Goal: Task Accomplishment & Management: Use online tool/utility

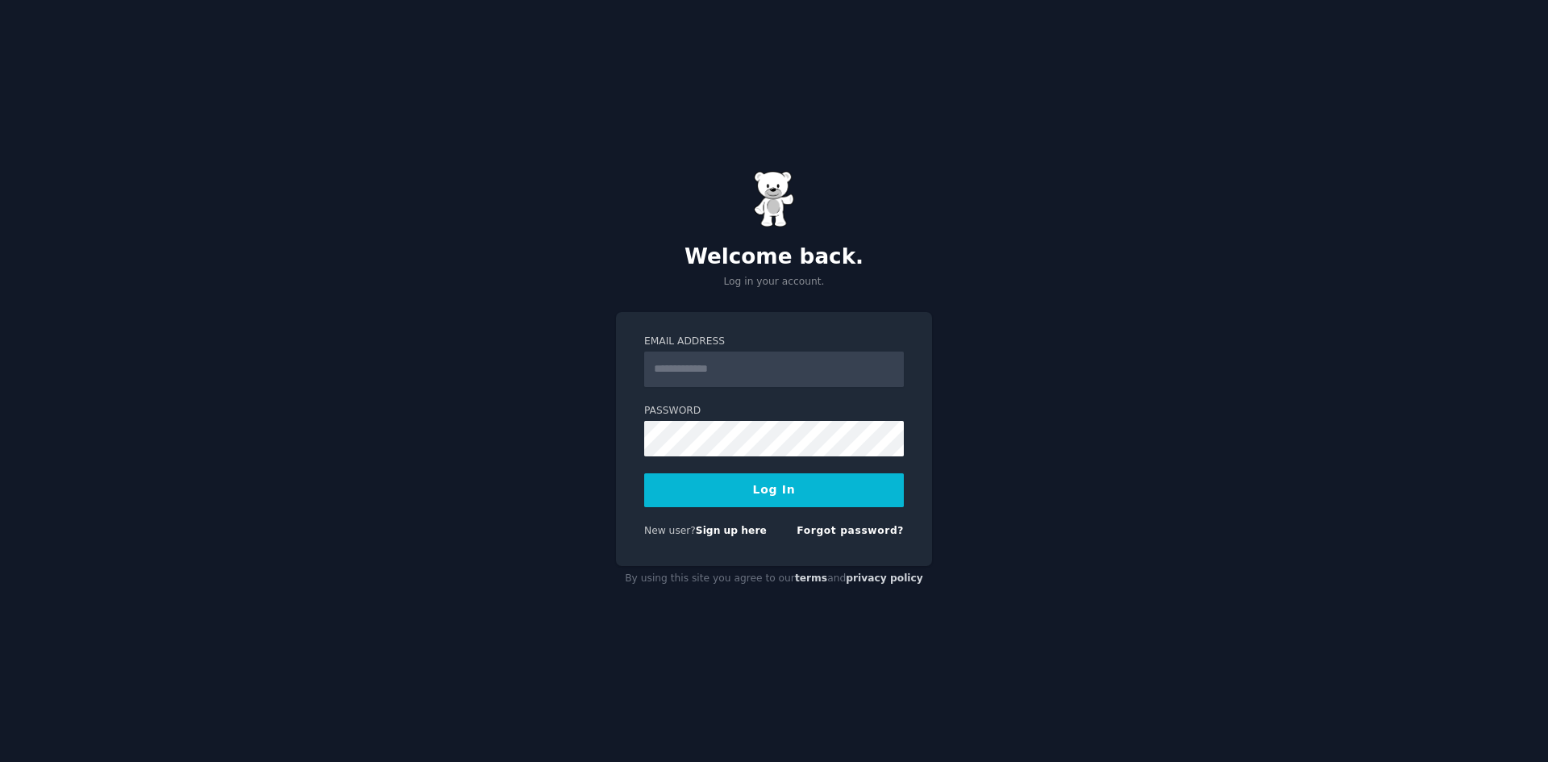
click at [757, 364] on input "Email Address" at bounding box center [774, 369] width 260 height 35
type input "**********"
click at [644, 473] on button "Log In" at bounding box center [774, 490] width 260 height 34
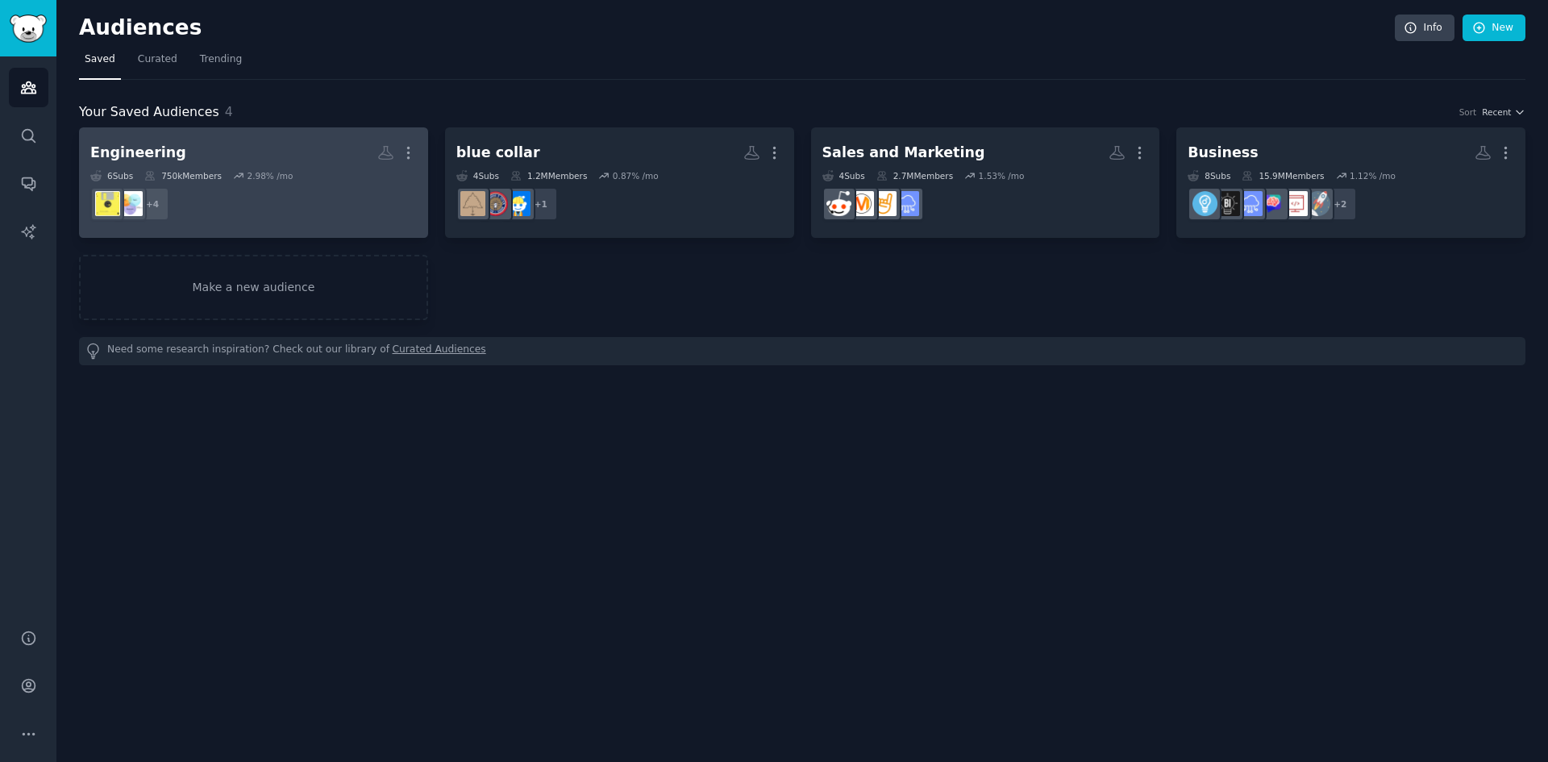
click at [304, 184] on dd "+ 4" at bounding box center [253, 203] width 327 height 45
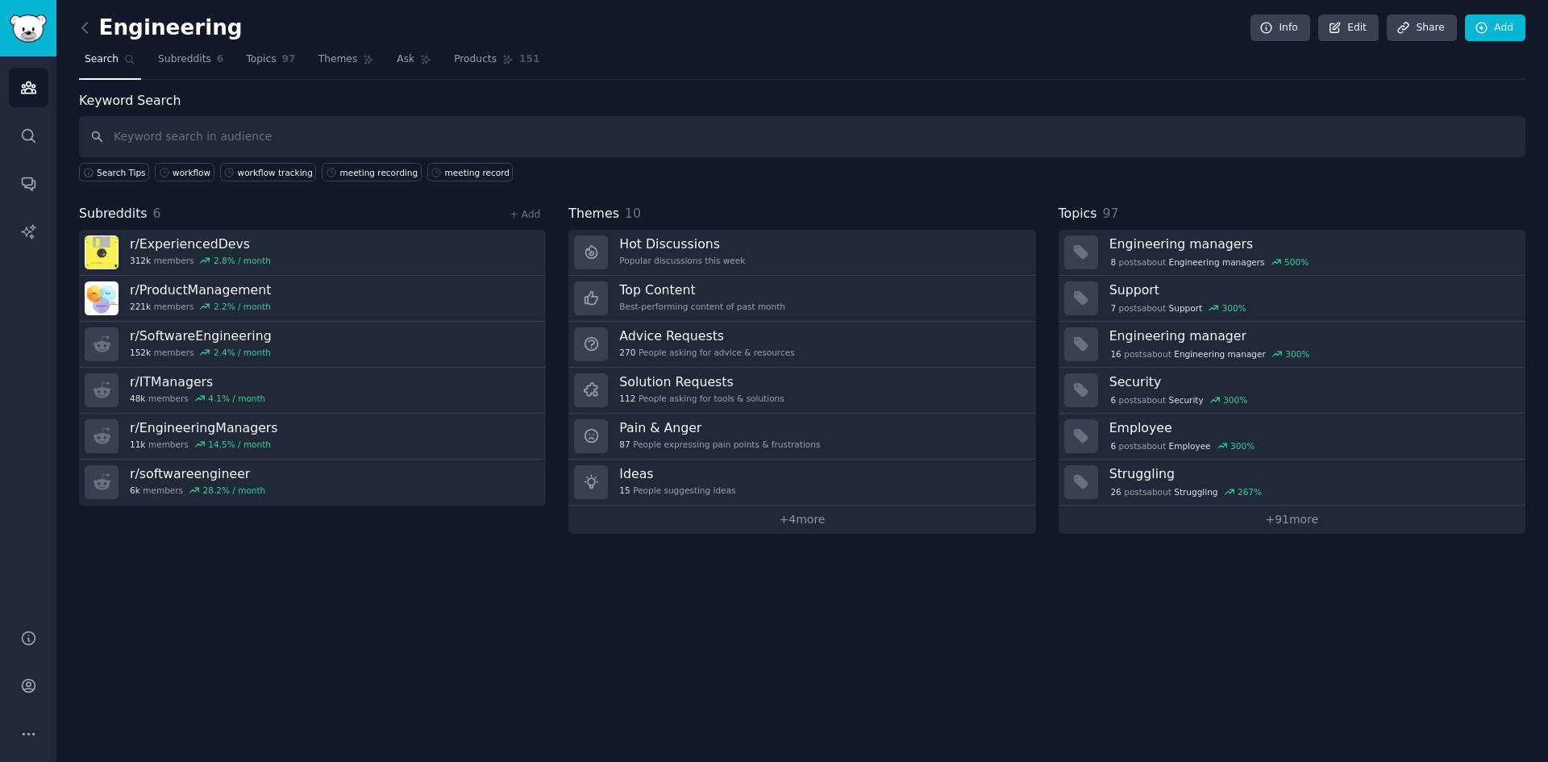
click at [620, 198] on div "Keyword Search Search Tips workflow workflow tracking meeting recording meeting…" at bounding box center [802, 312] width 1447 height 443
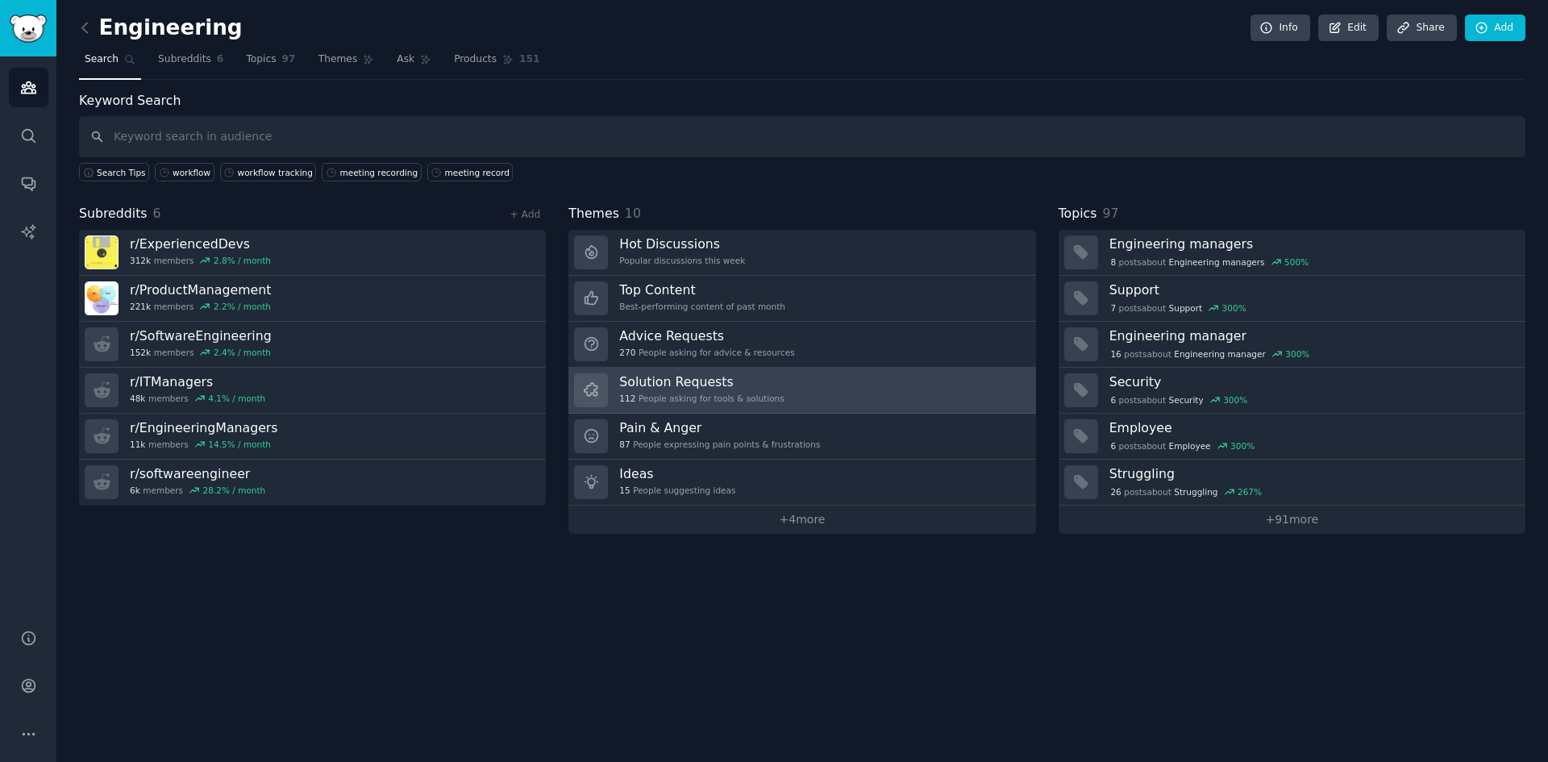
click at [735, 393] on div "112 People asking for tools & solutions" at bounding box center [701, 398] width 164 height 11
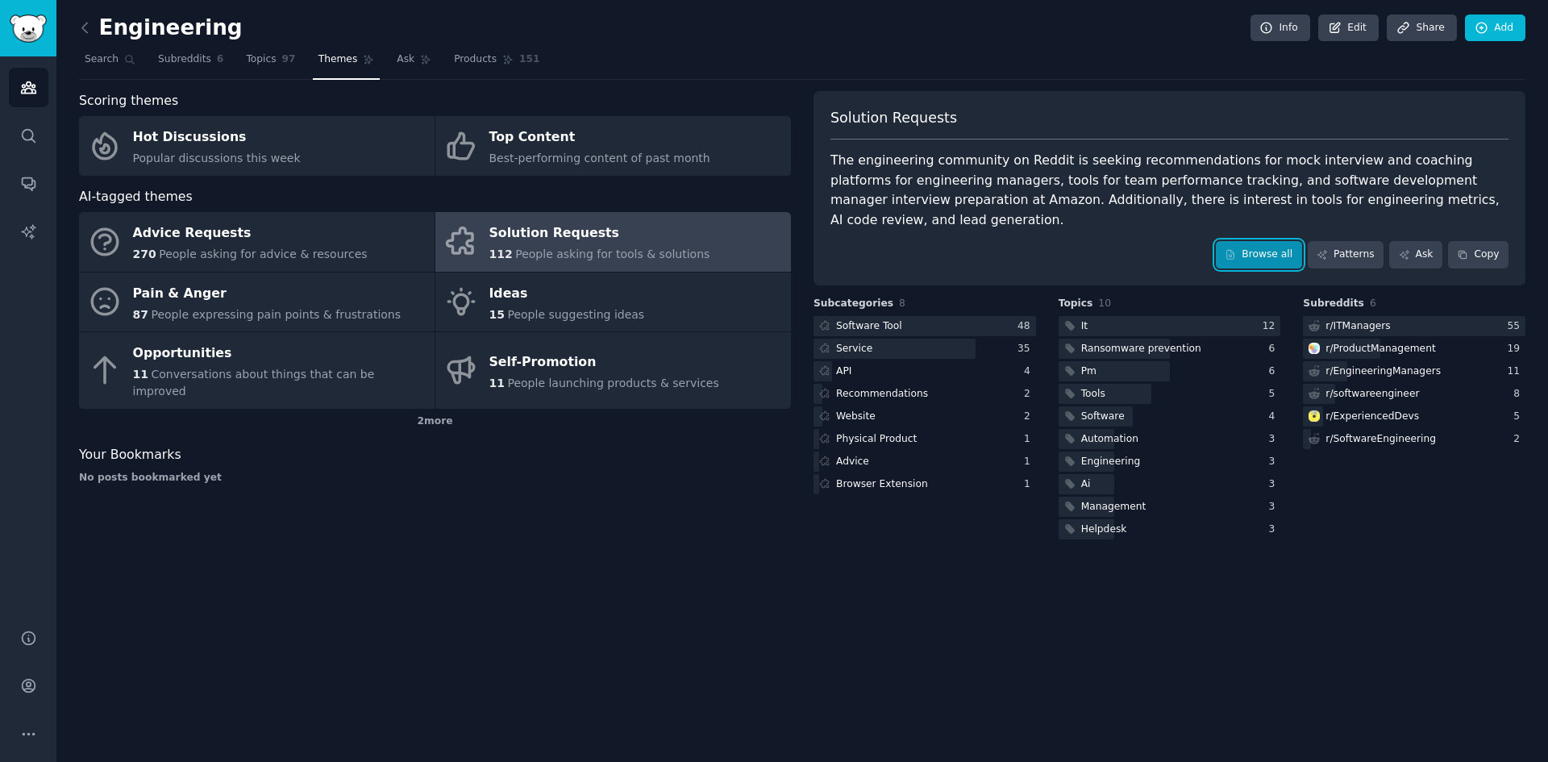
click at [1231, 242] on link "Browse all" at bounding box center [1259, 254] width 86 height 27
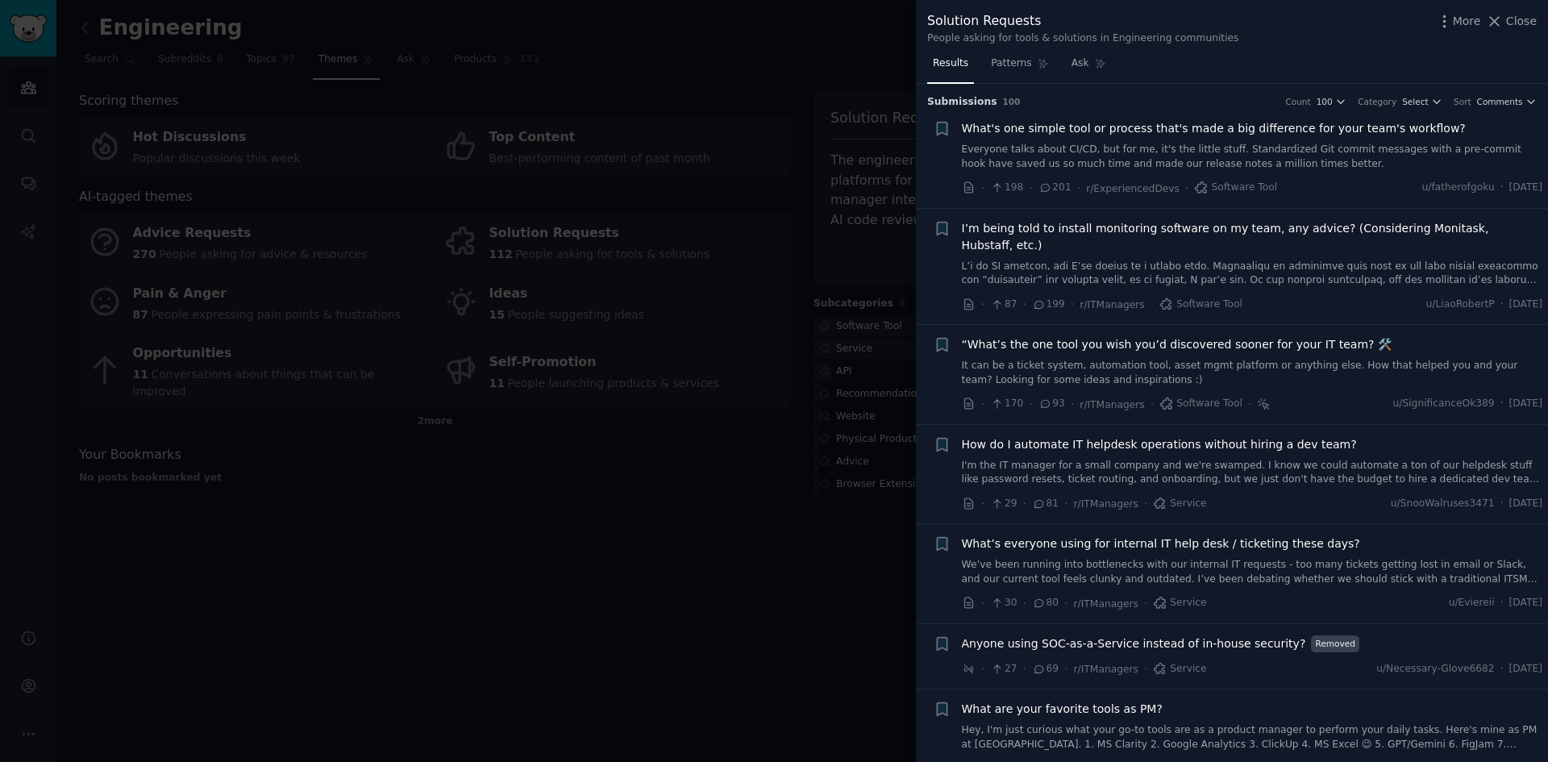
click at [1105, 260] on link at bounding box center [1252, 274] width 581 height 28
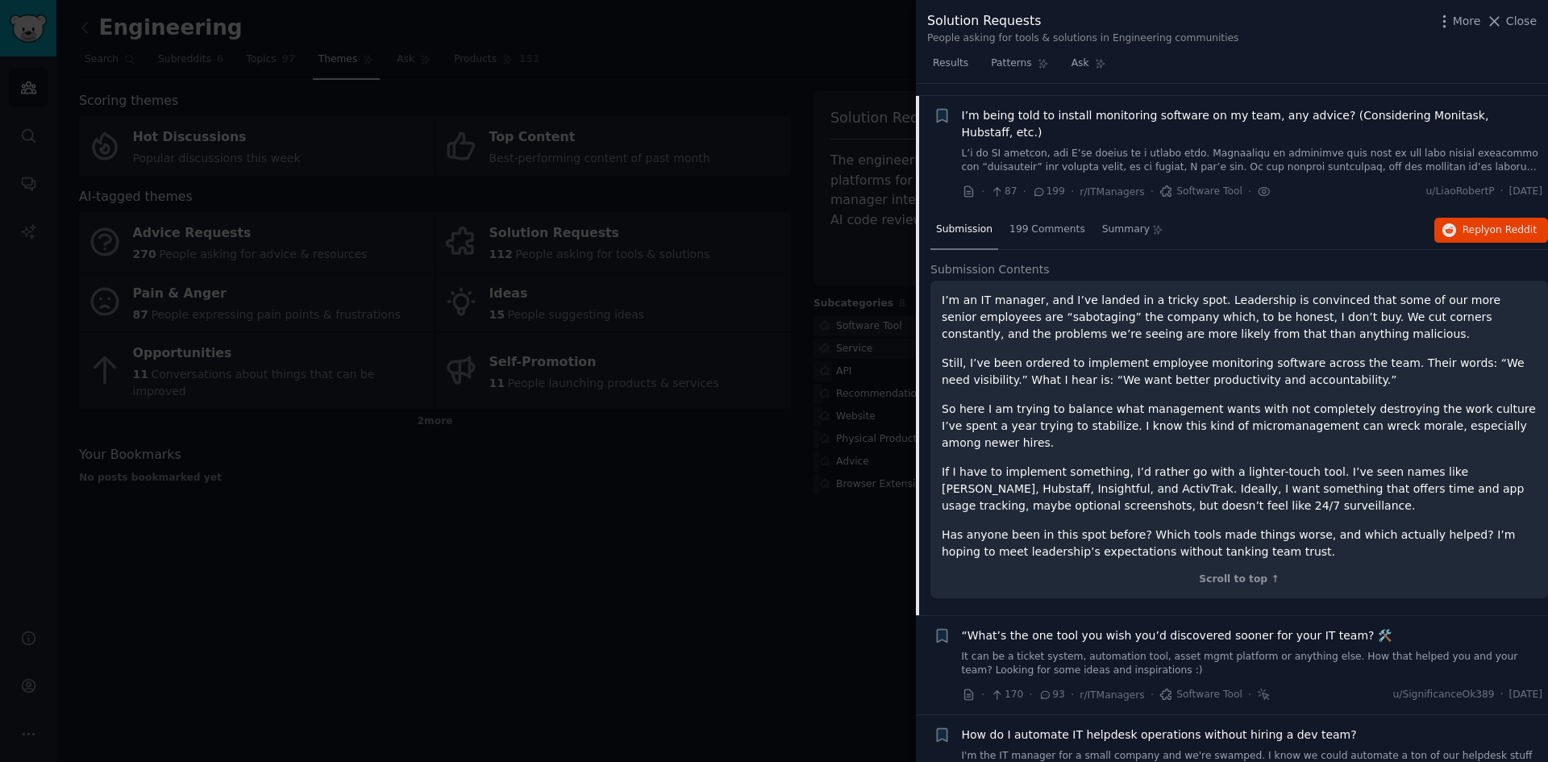
scroll to position [125, 0]
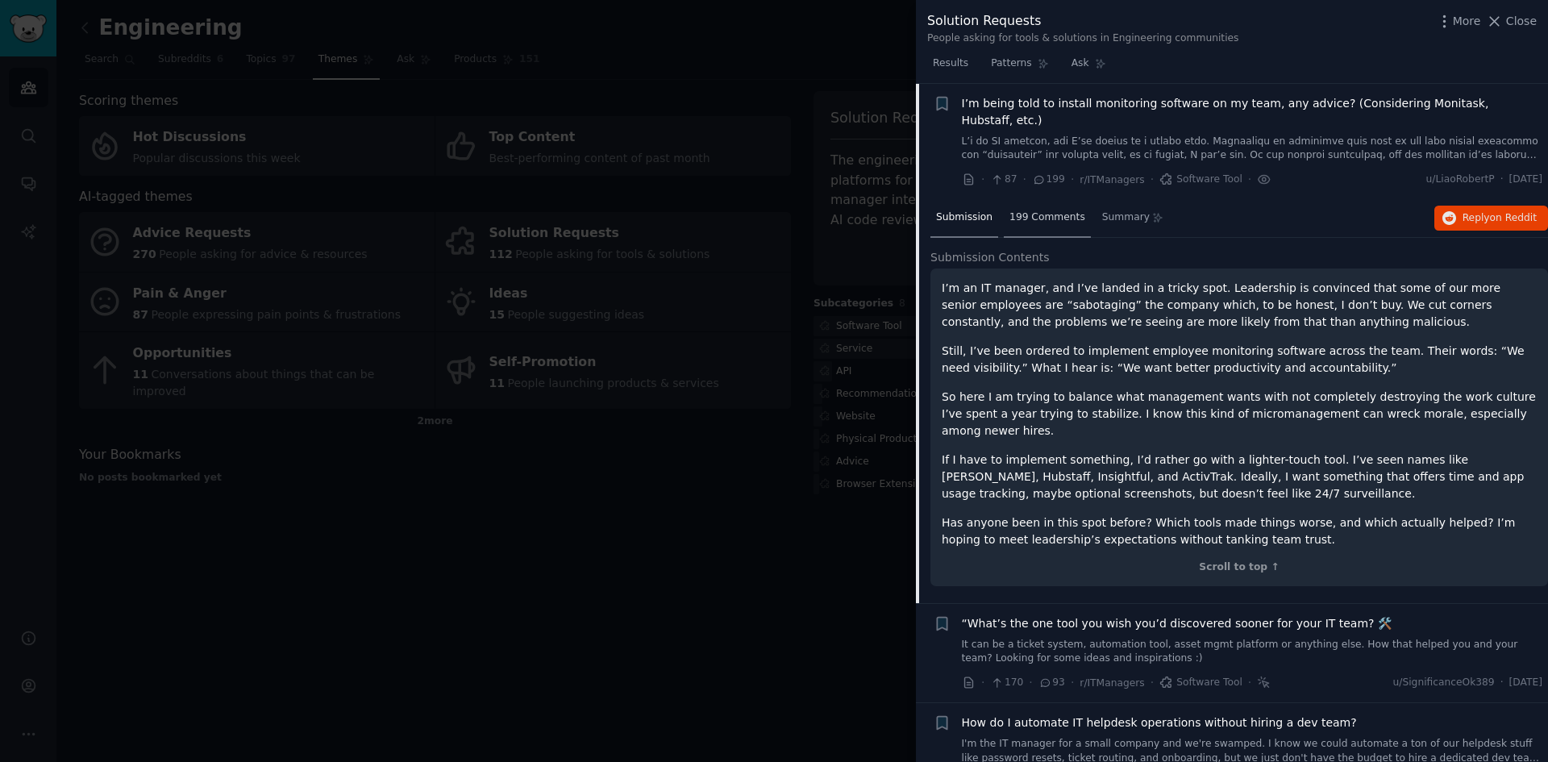
click at [1064, 216] on div "199 Comments" at bounding box center [1047, 218] width 87 height 39
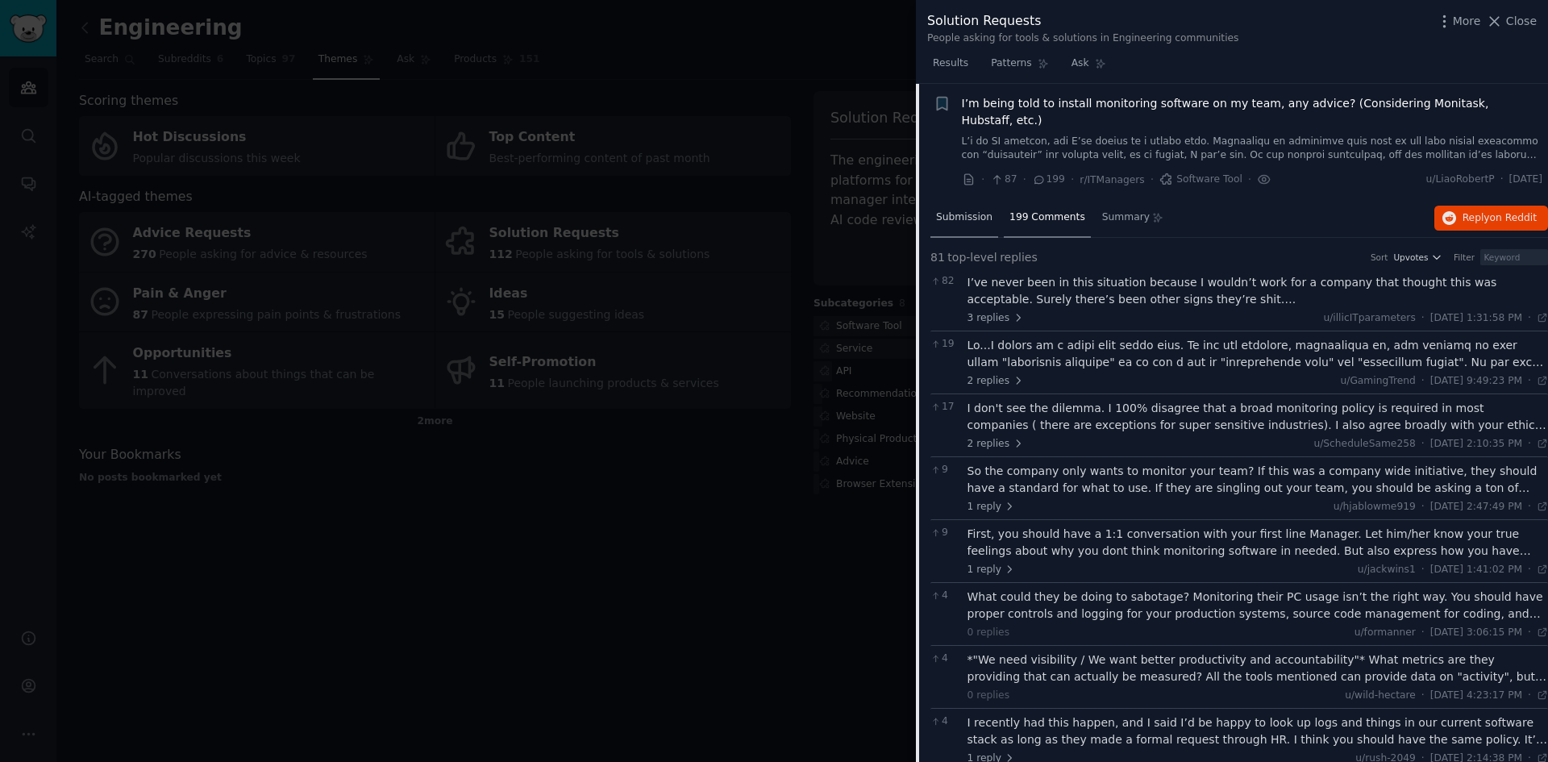
click at [990, 200] on div "Submission" at bounding box center [964, 218] width 68 height 39
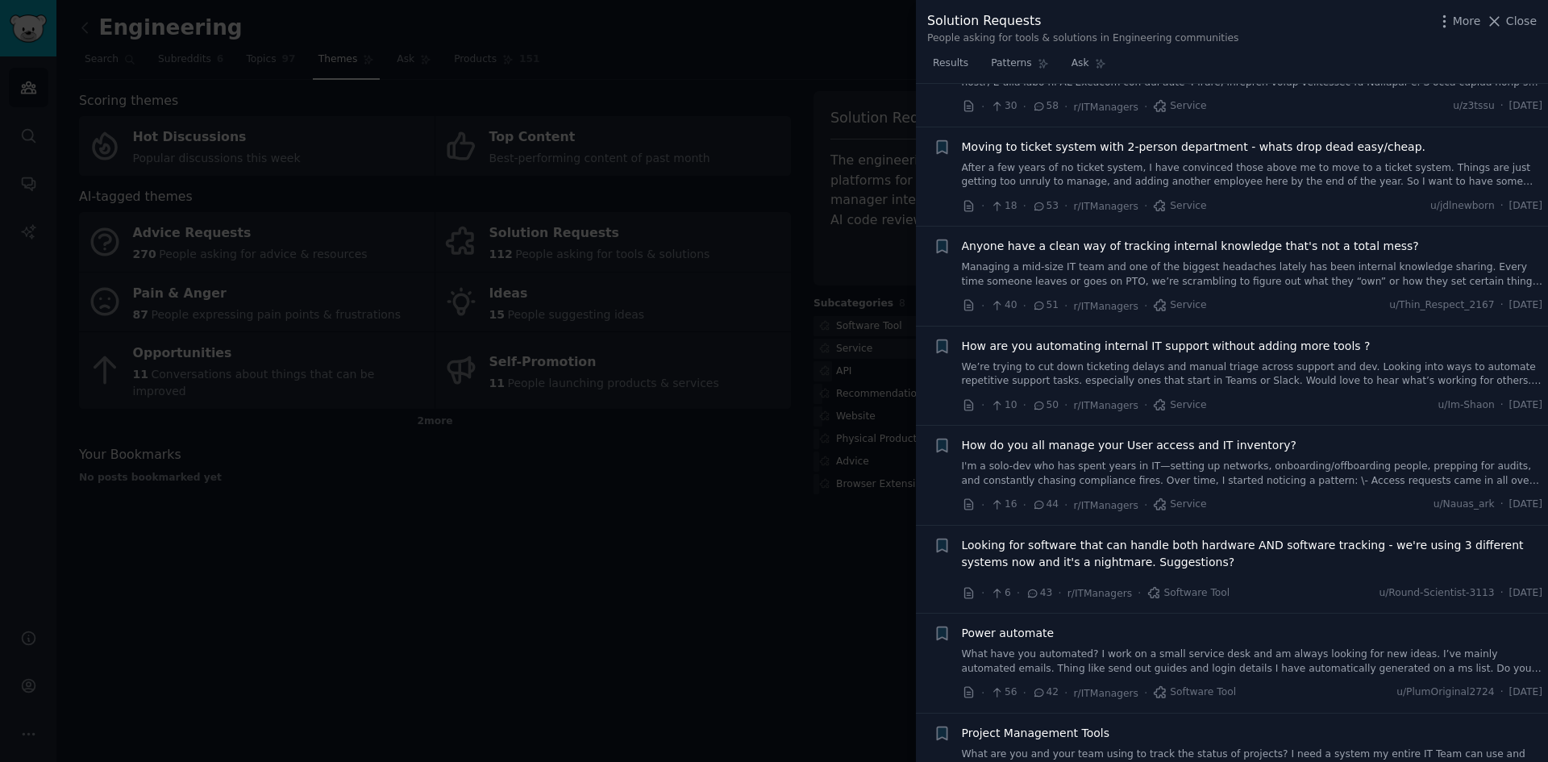
scroll to position [1193, 0]
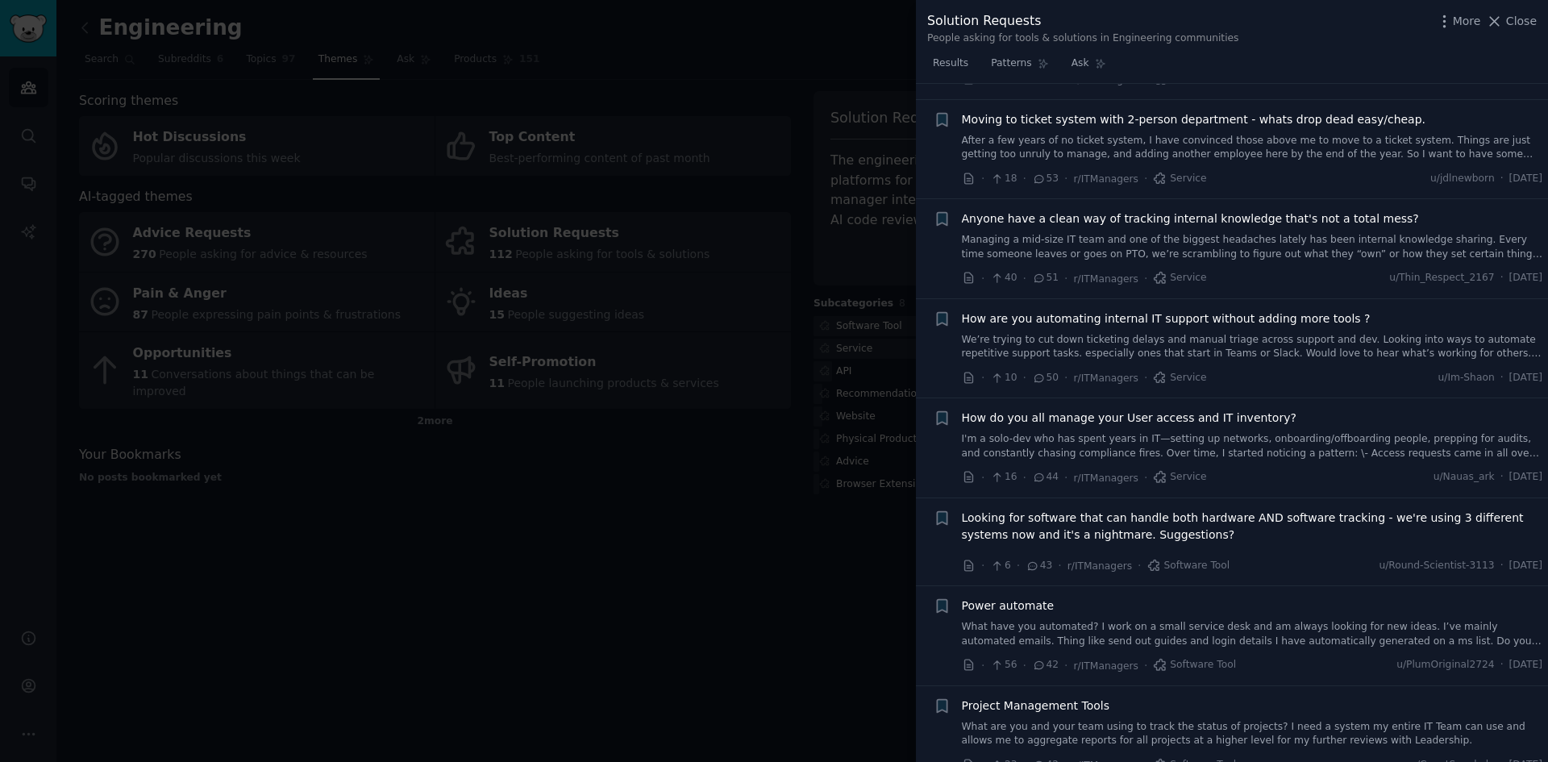
click at [731, 509] on div at bounding box center [774, 381] width 1548 height 762
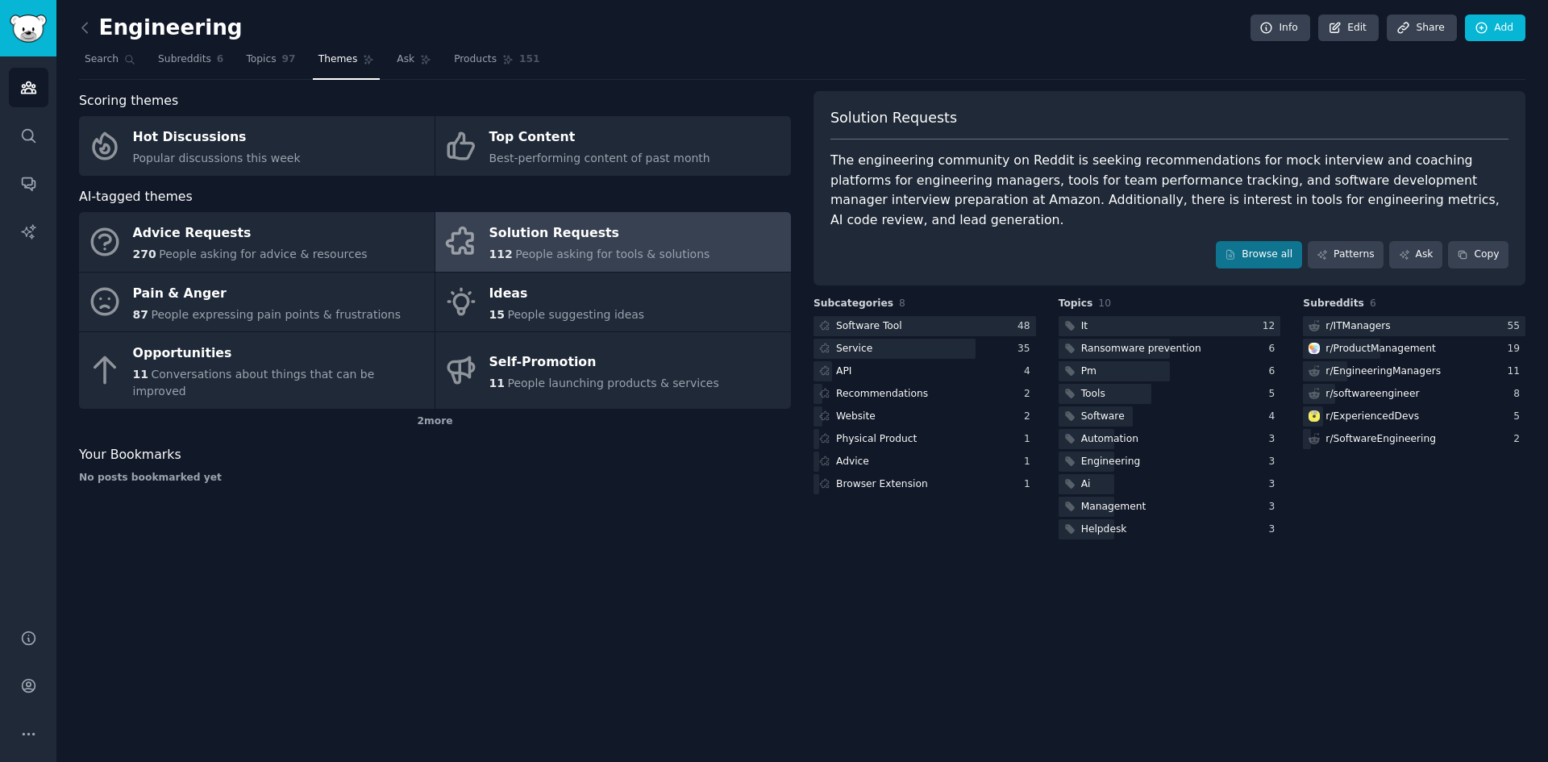
click at [603, 104] on div "Scoring themes" at bounding box center [435, 101] width 712 height 20
click at [84, 29] on icon at bounding box center [84, 28] width 5 height 10
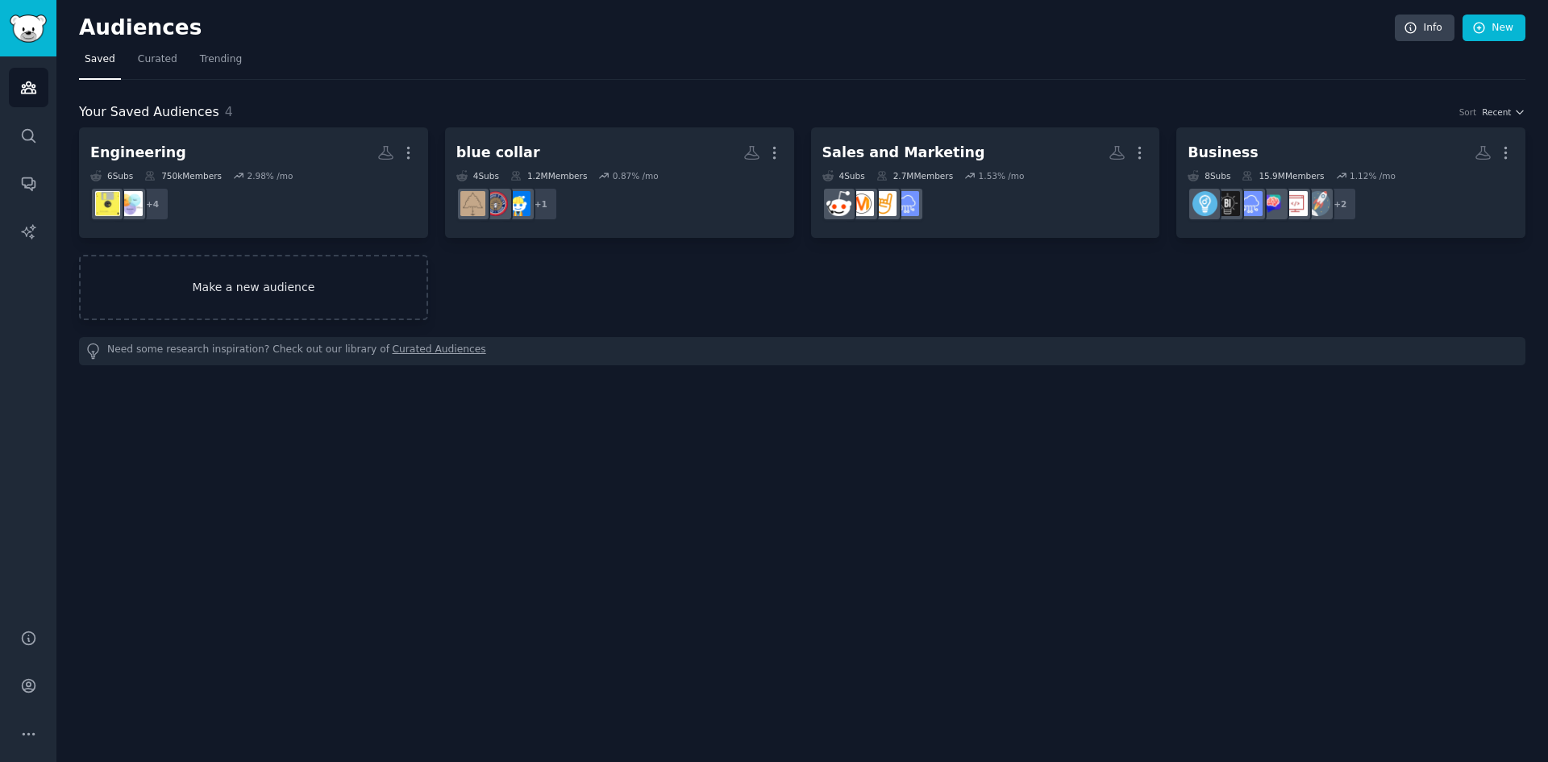
click at [291, 287] on link "Make a new audience" at bounding box center [253, 287] width 349 height 65
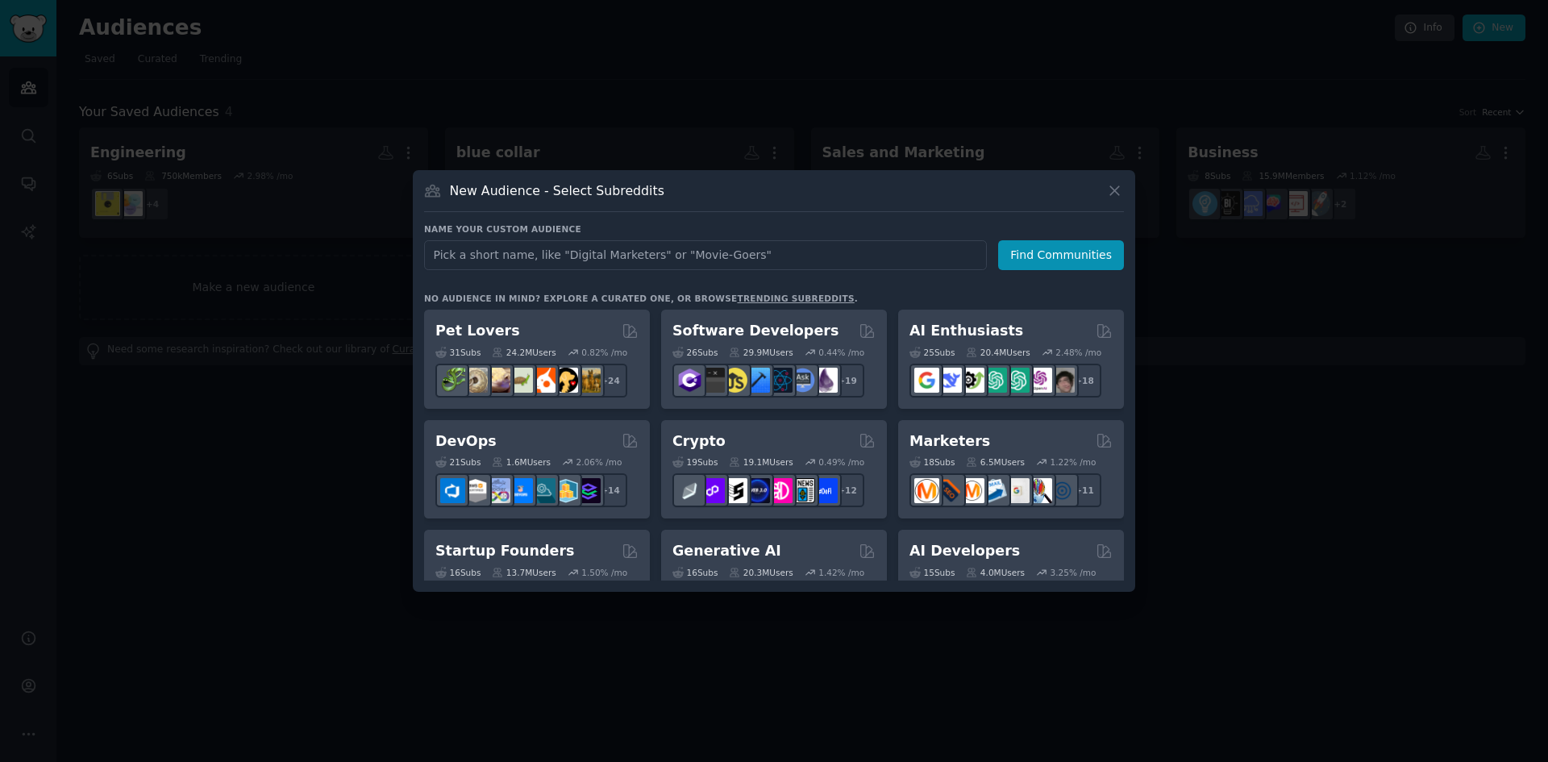
click at [473, 252] on input "text" at bounding box center [705, 255] width 563 height 30
type input "livestreaming"
click button "Find Communities" at bounding box center [1061, 255] width 126 height 30
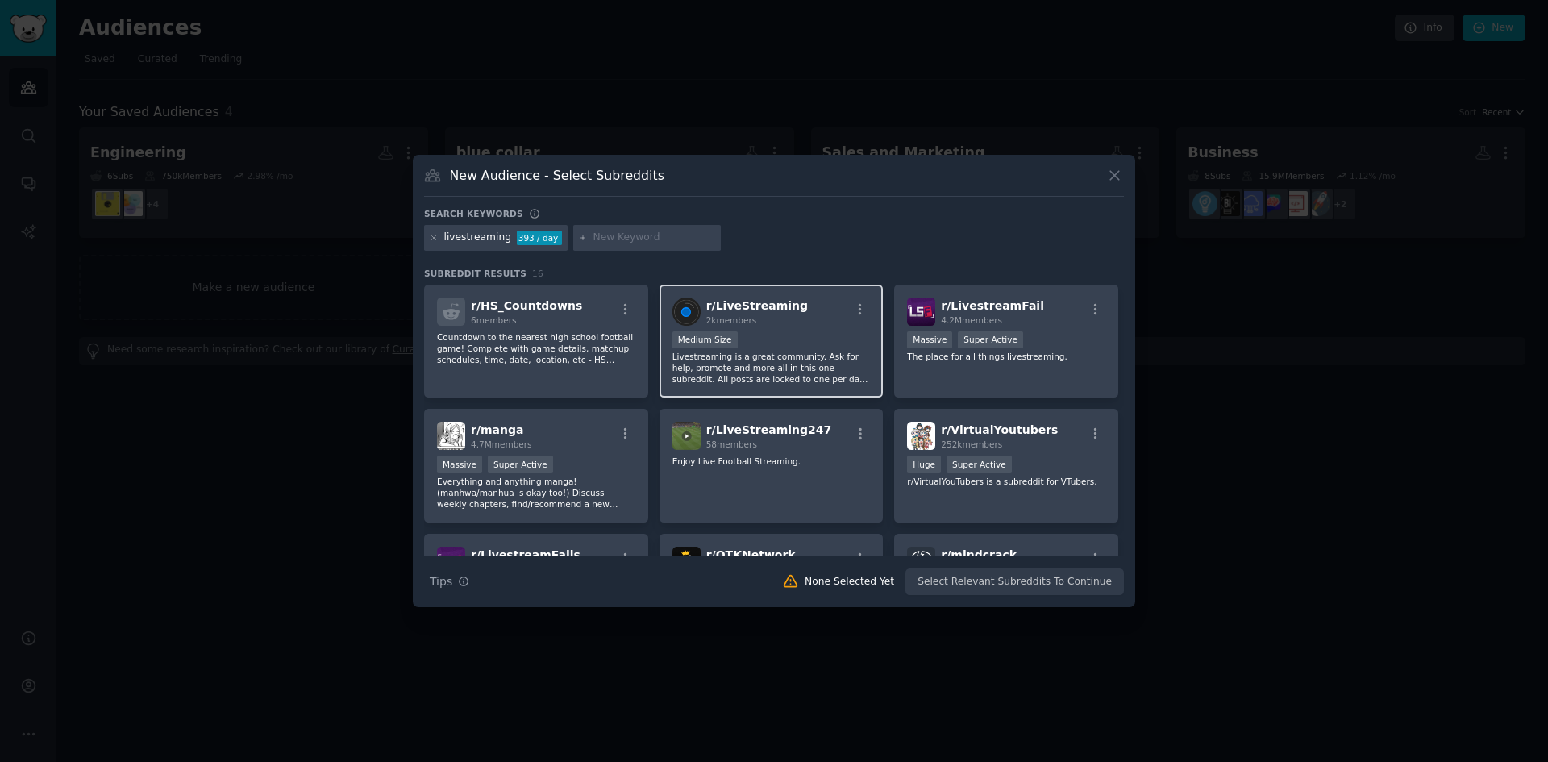
click at [756, 330] on div "r/ LiveStreaming 2k members Medium Size Livestreaming is a great community. Ask…" at bounding box center [772, 342] width 224 height 114
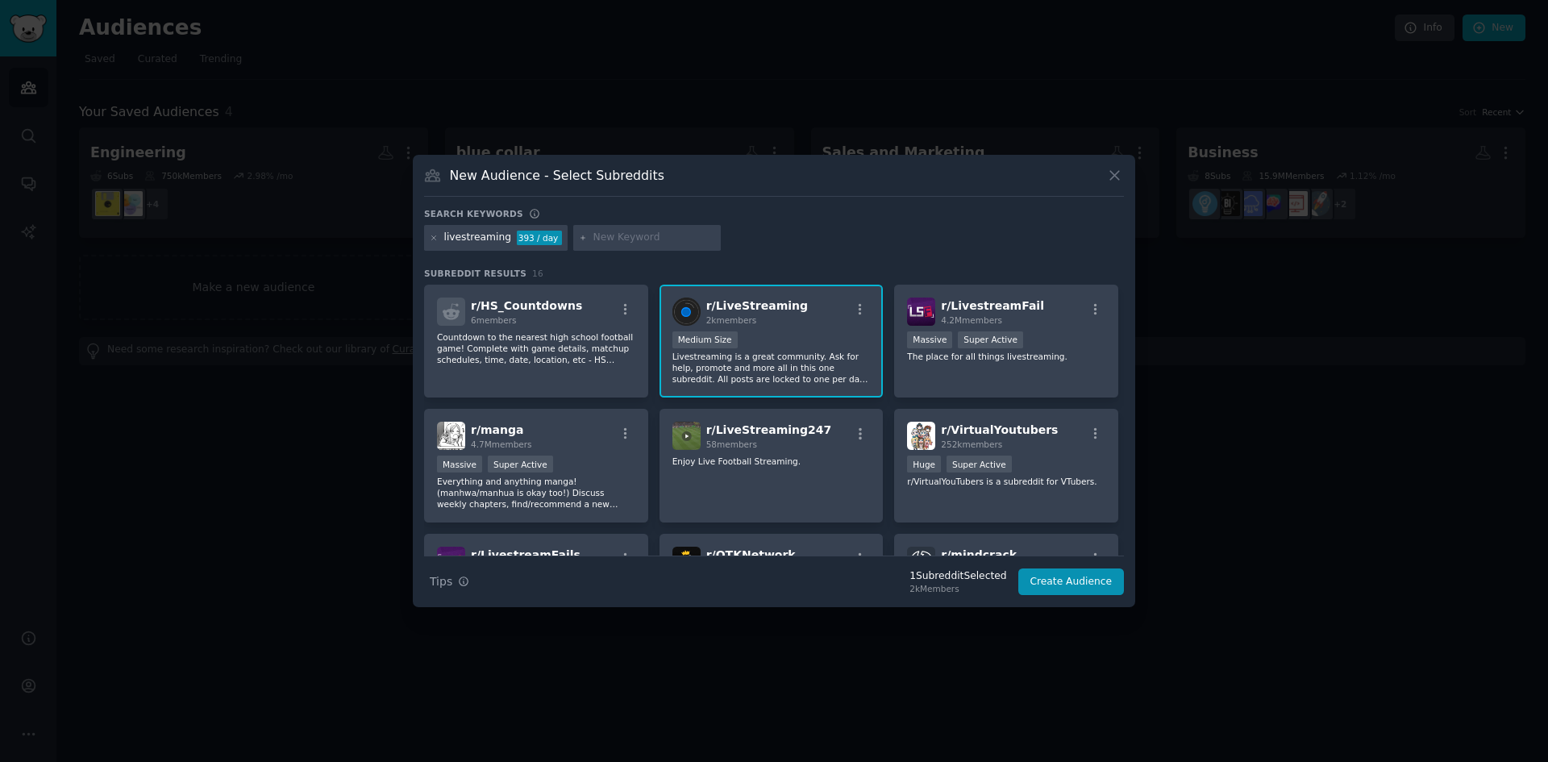
click at [593, 239] on input "text" at bounding box center [654, 238] width 123 height 15
type input "ecommerce"
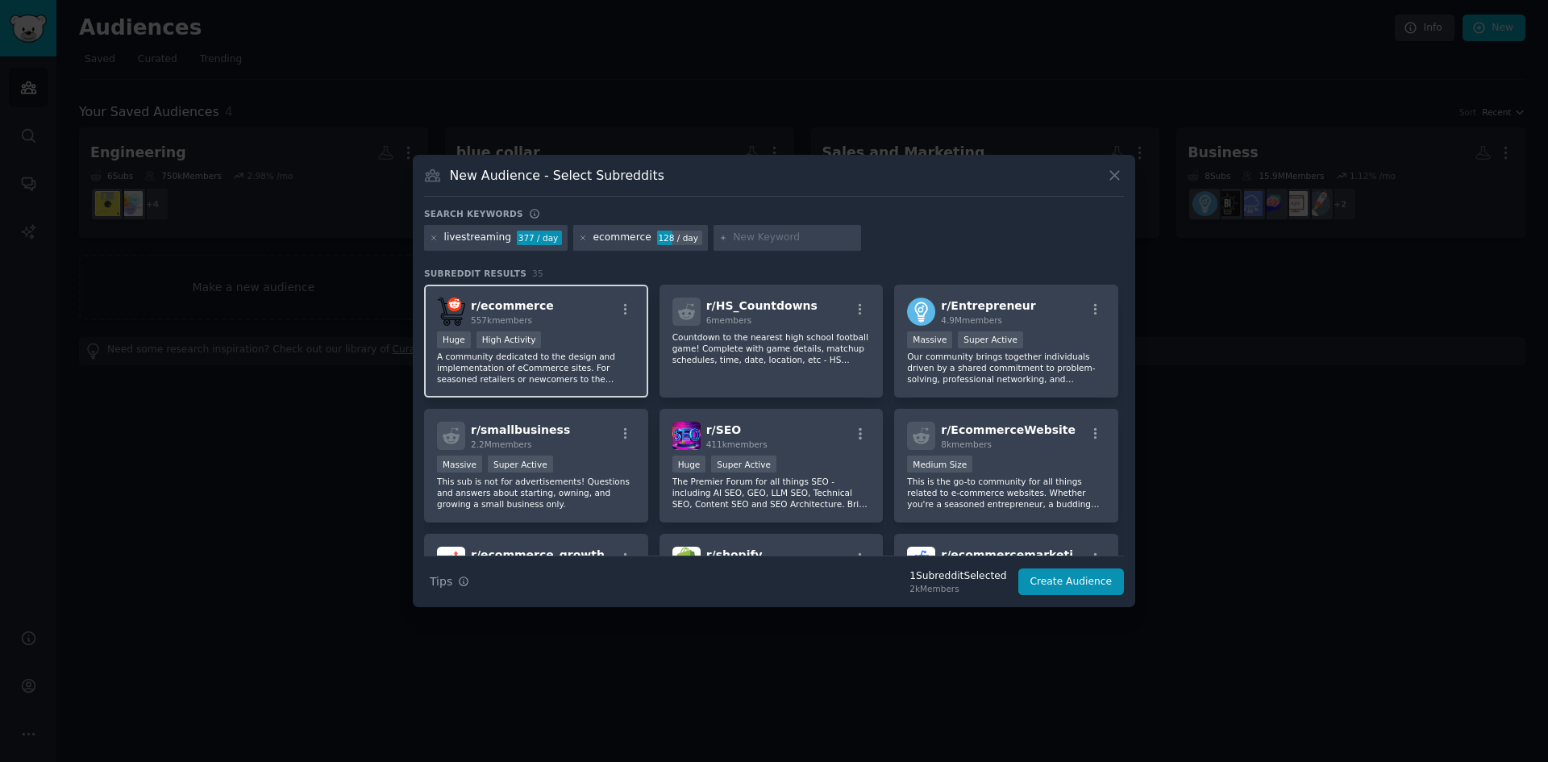
click at [550, 325] on div "r/ ecommerce 557k members" at bounding box center [536, 312] width 198 height 28
click at [1059, 576] on button "Create Audience" at bounding box center [1071, 581] width 106 height 27
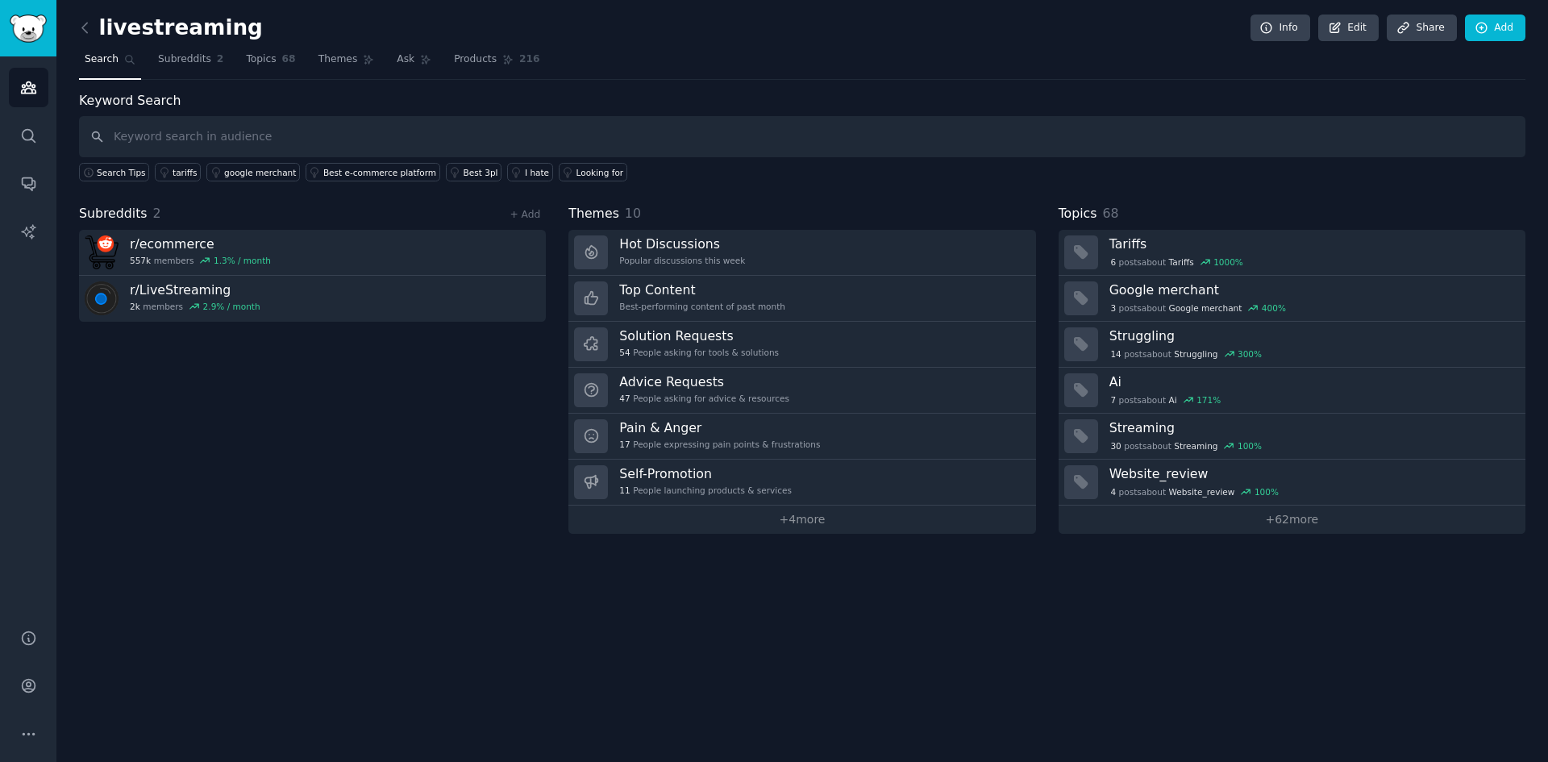
click at [364, 135] on input "text" at bounding box center [802, 136] width 1447 height 41
type input "livestream"
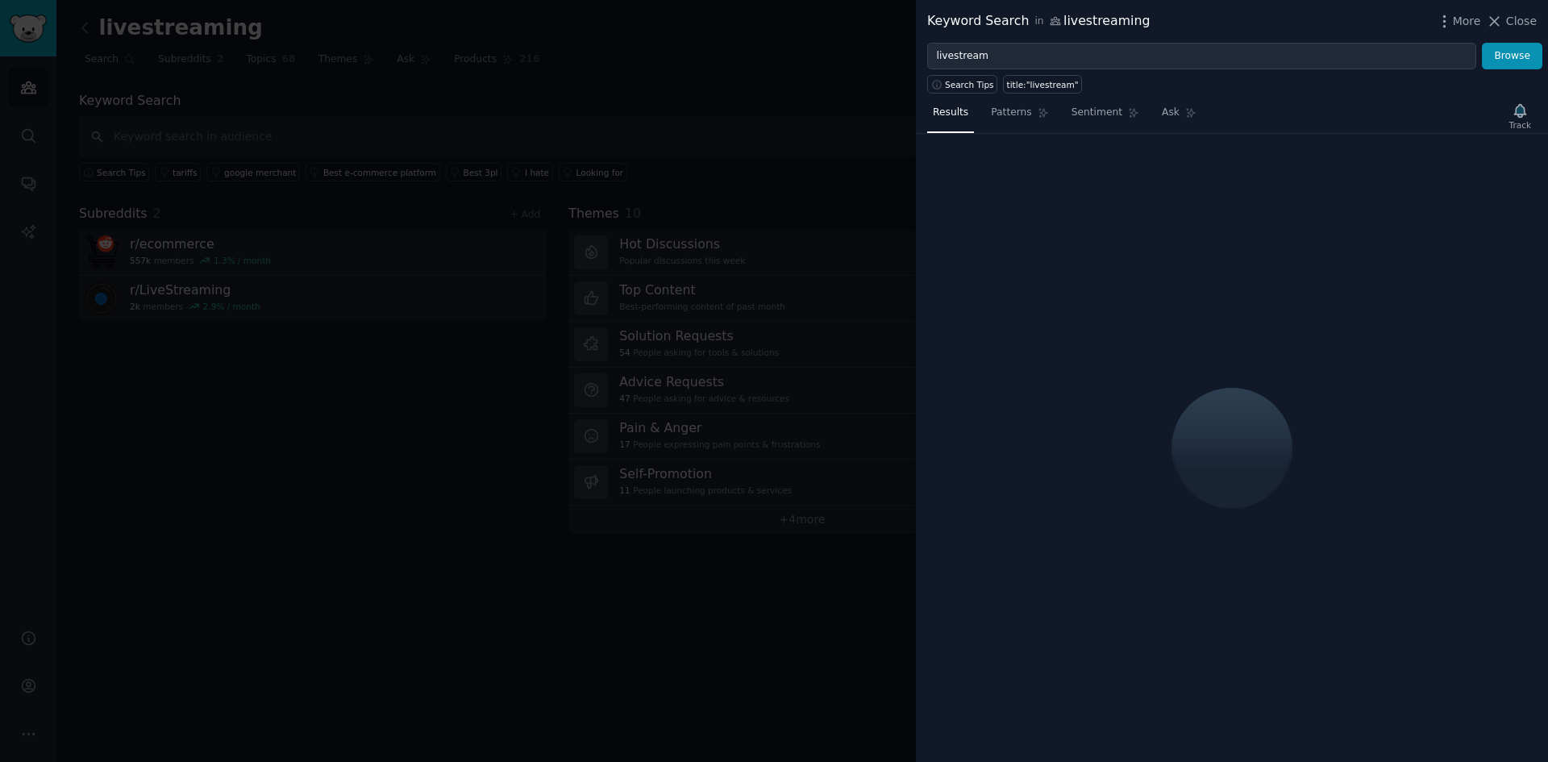
click at [377, 338] on div at bounding box center [774, 381] width 1548 height 762
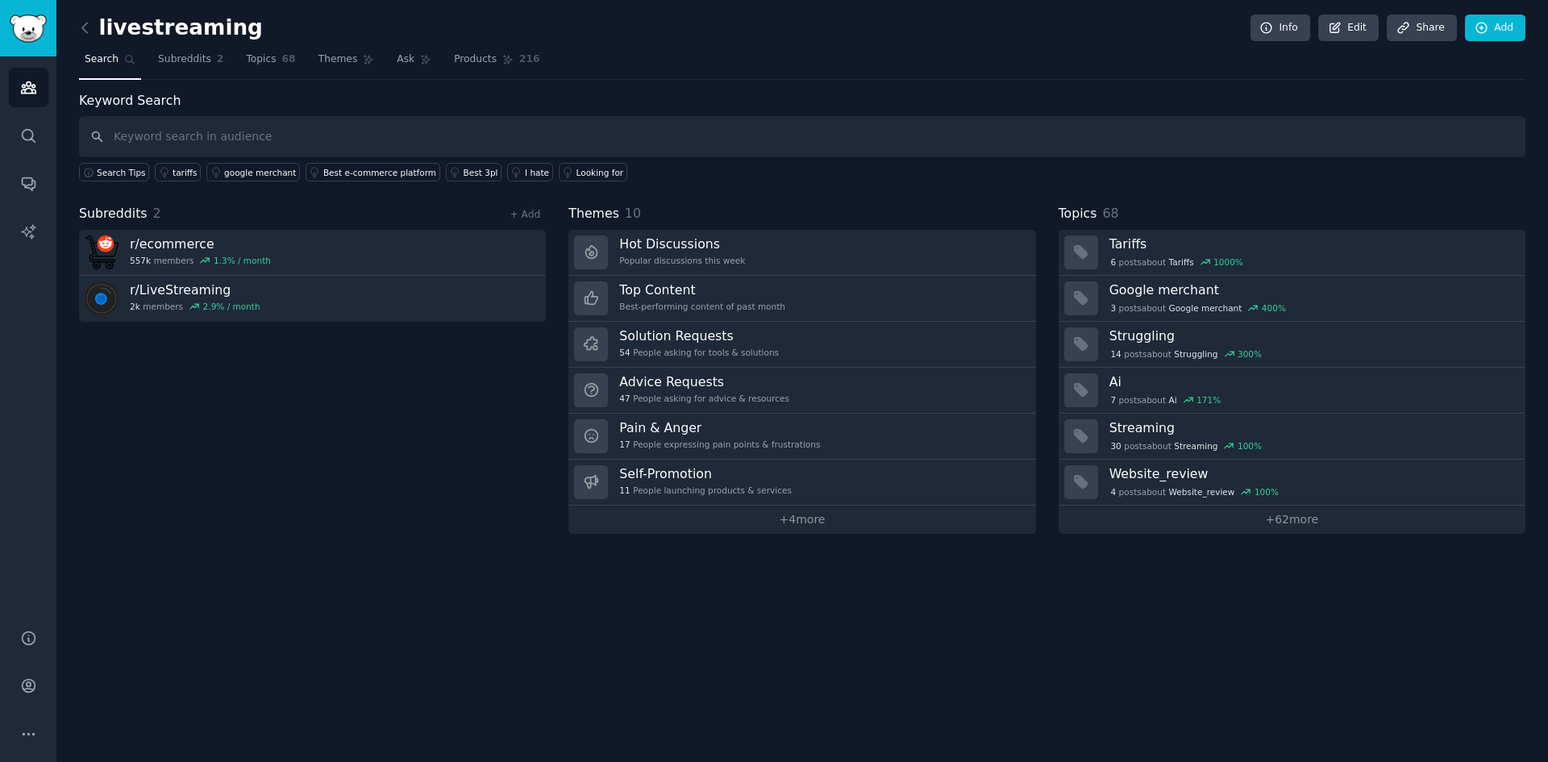
drag, startPoint x: 418, startPoint y: 296, endPoint x: 369, endPoint y: 339, distance: 65.7
click at [369, 339] on div "Subreddits 2 + Add r/ ecommerce 557k members 1.3 % / month r/ LiveStreaming 2k …" at bounding box center [312, 369] width 467 height 330
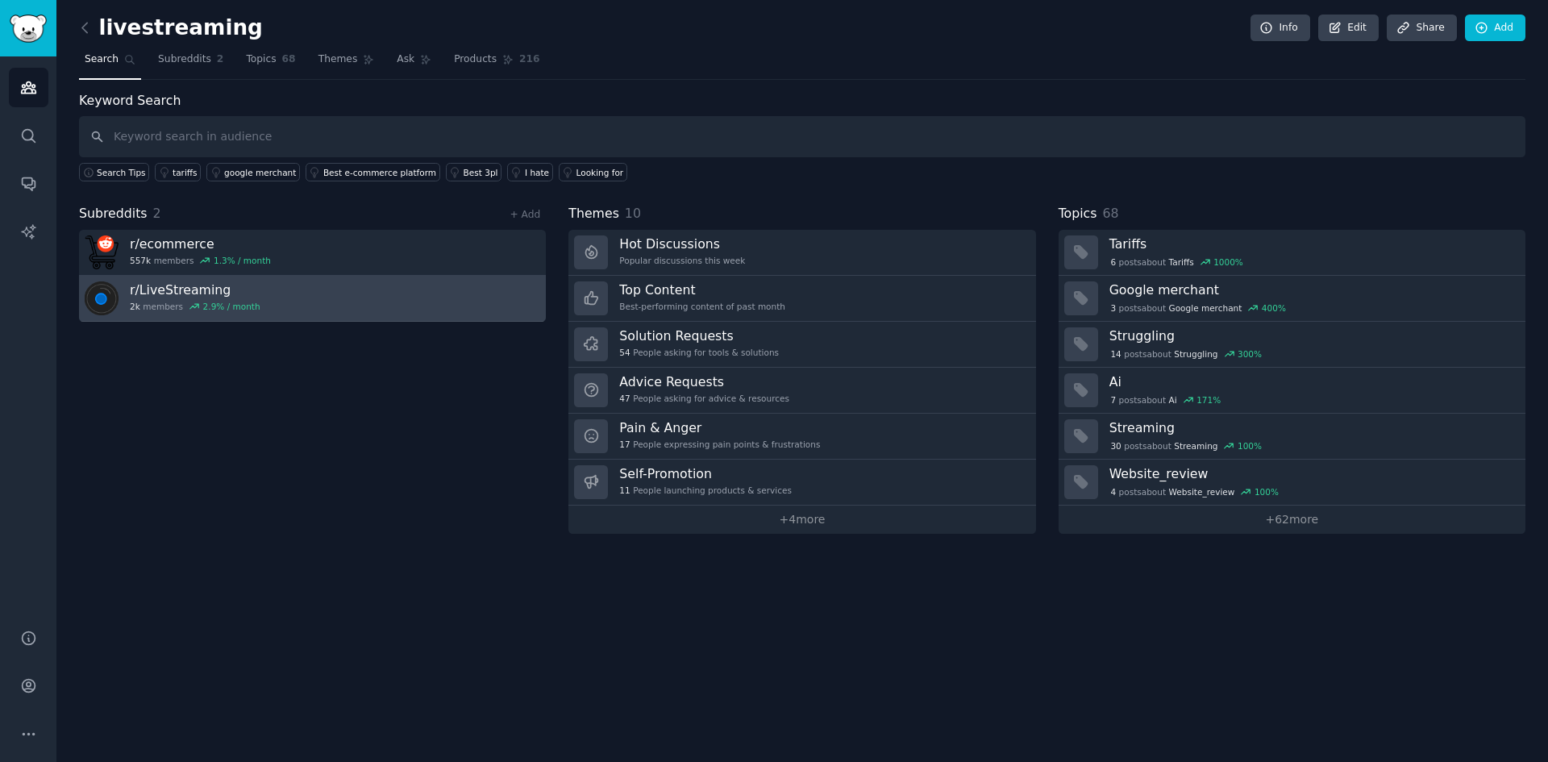
click at [407, 310] on link "r/ LiveStreaming 2k members 2.9 % / month" at bounding box center [312, 299] width 467 height 46
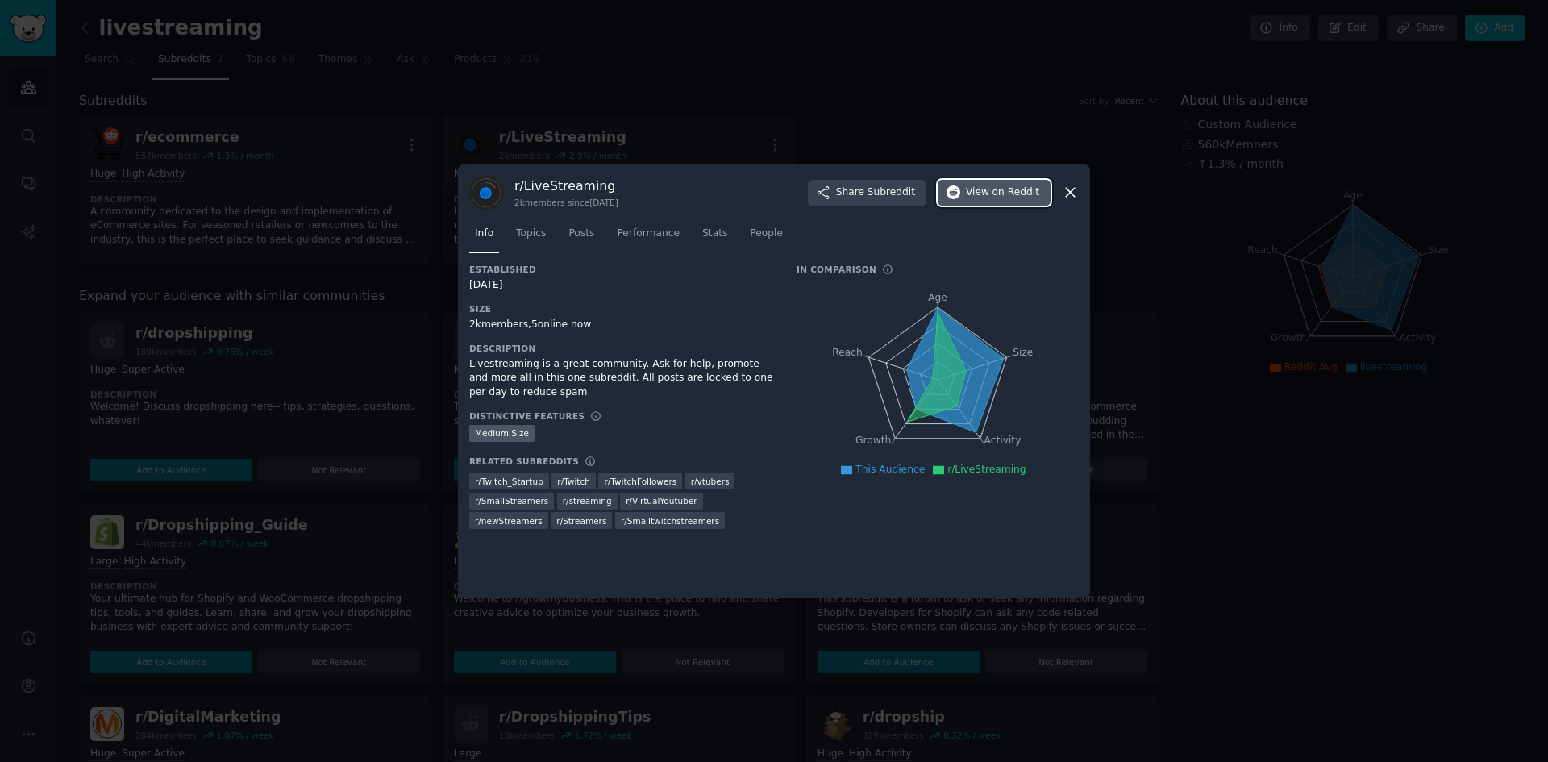
click at [1047, 198] on button "View on Reddit" at bounding box center [994, 193] width 113 height 26
click at [393, 229] on div at bounding box center [774, 381] width 1548 height 762
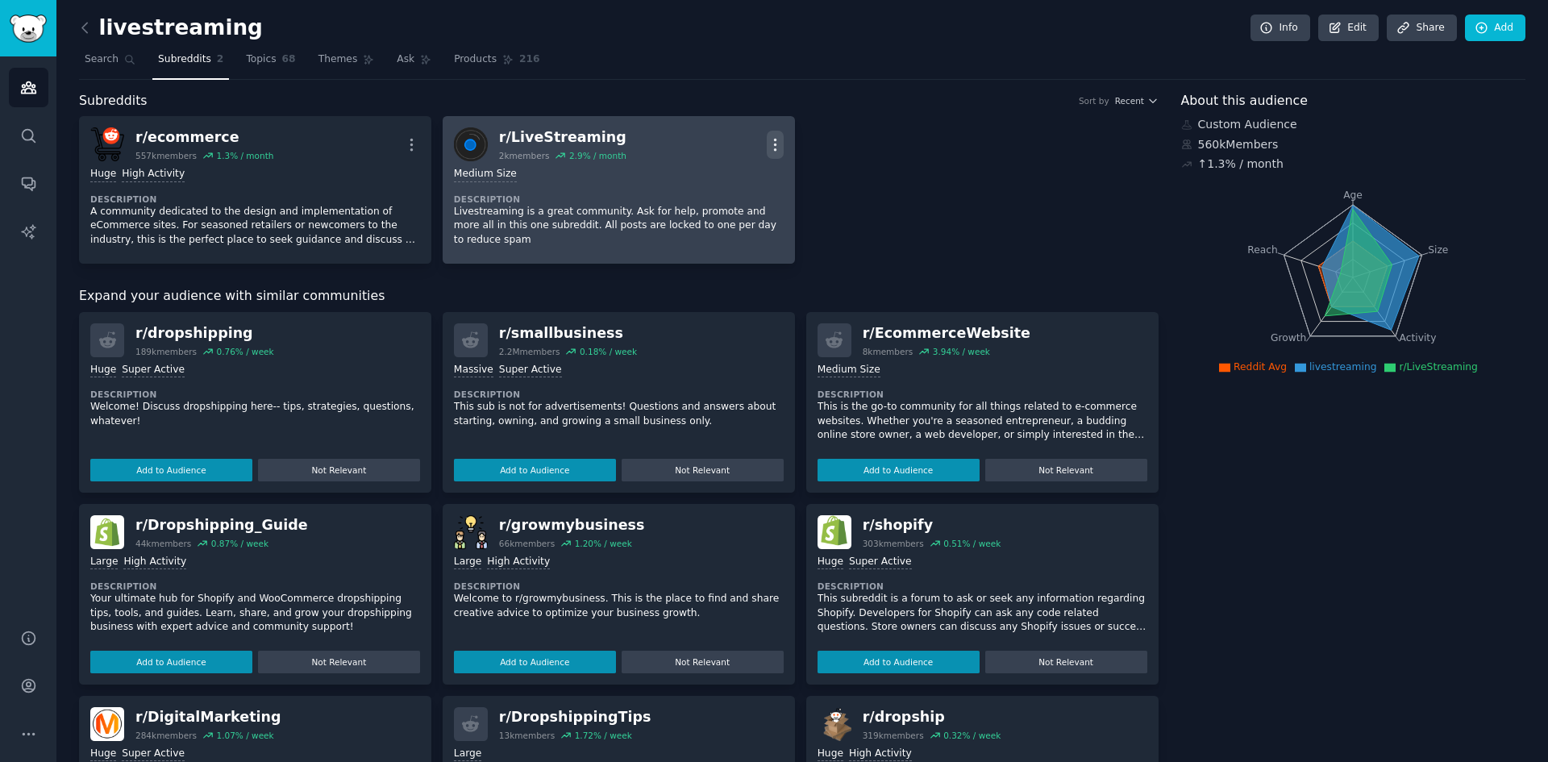
click at [773, 148] on icon "button" at bounding box center [775, 144] width 17 height 17
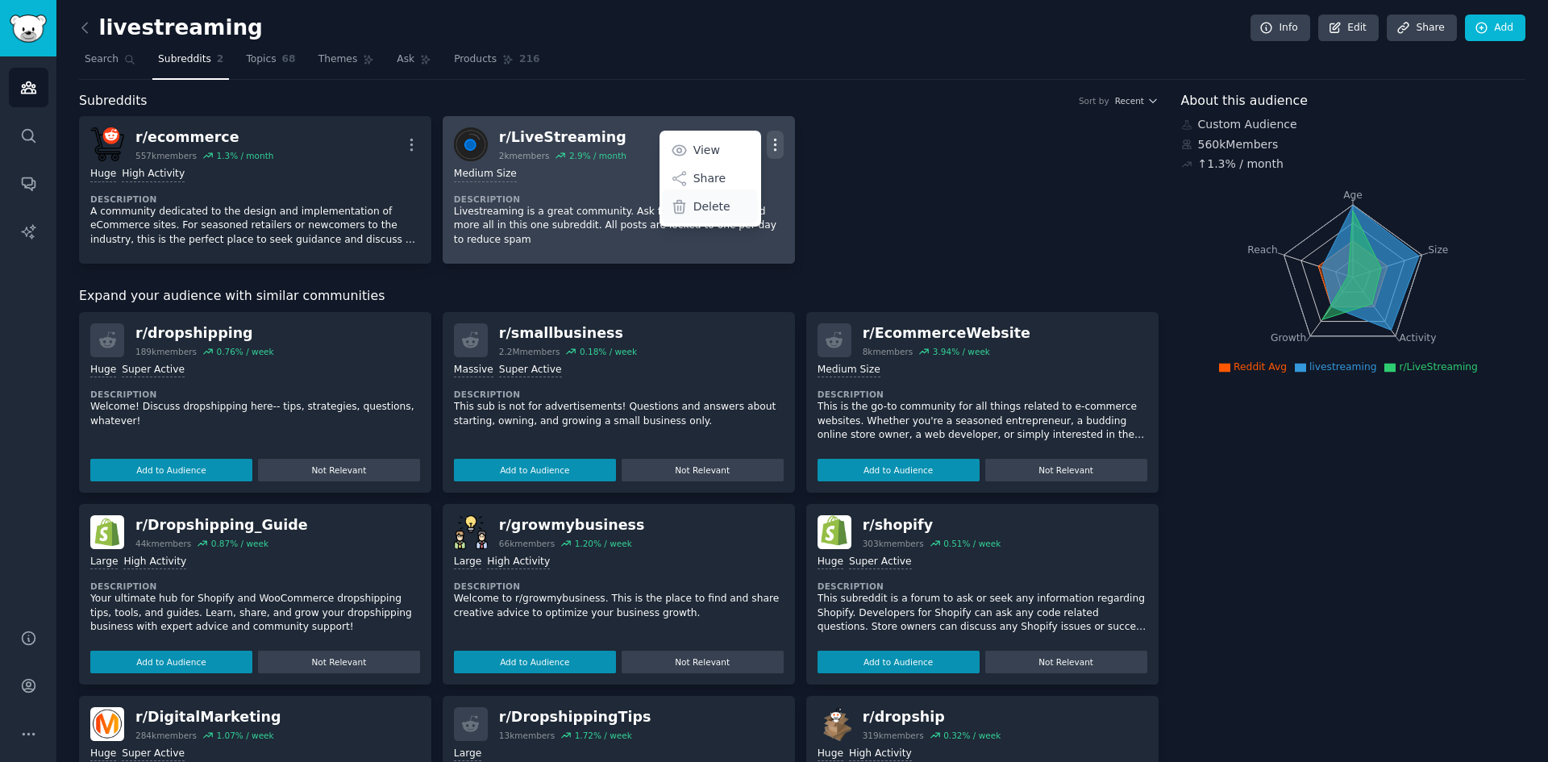
click at [716, 206] on p "Delete" at bounding box center [711, 206] width 37 height 17
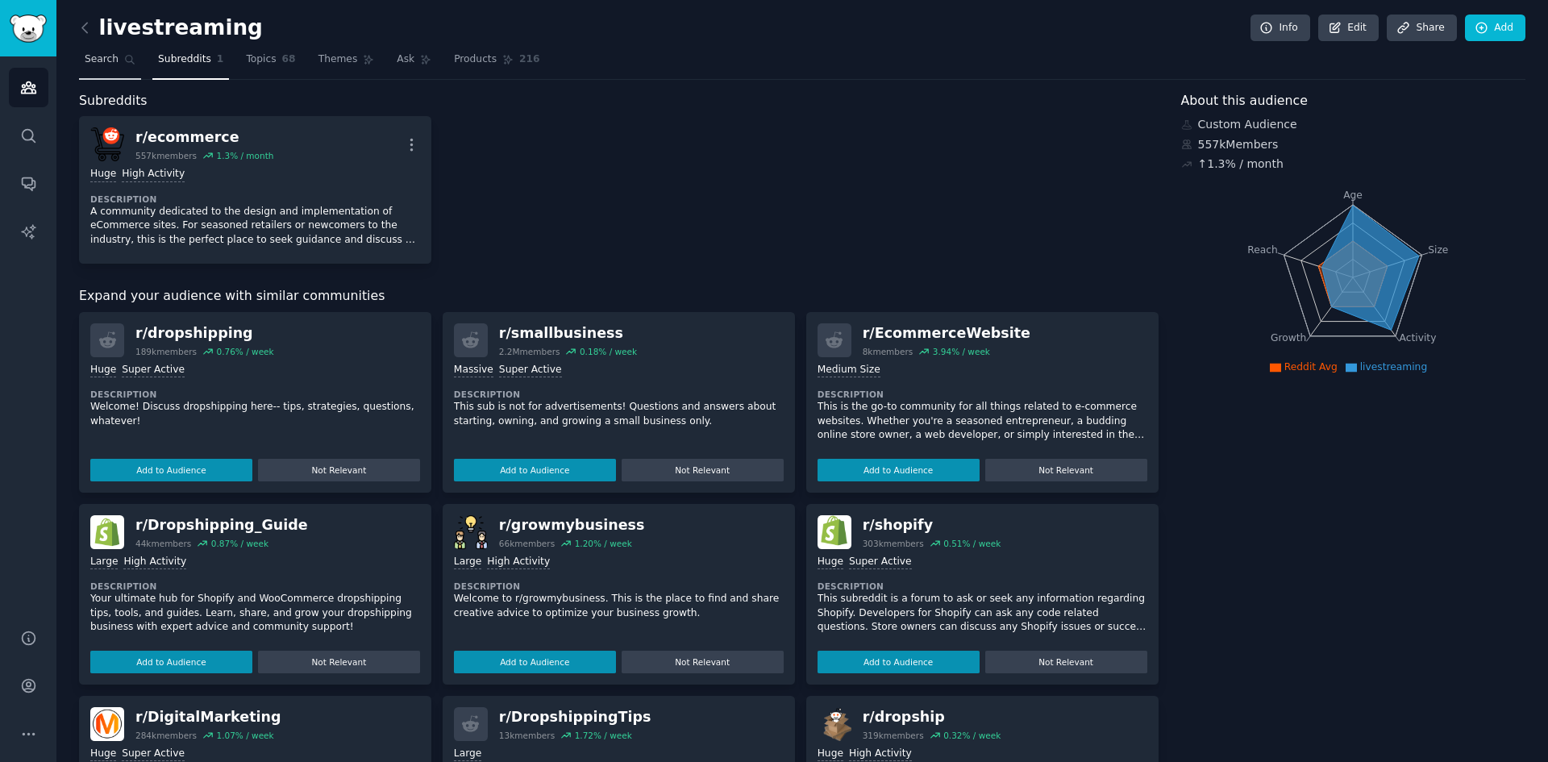
click at [124, 65] on icon at bounding box center [129, 59] width 11 height 11
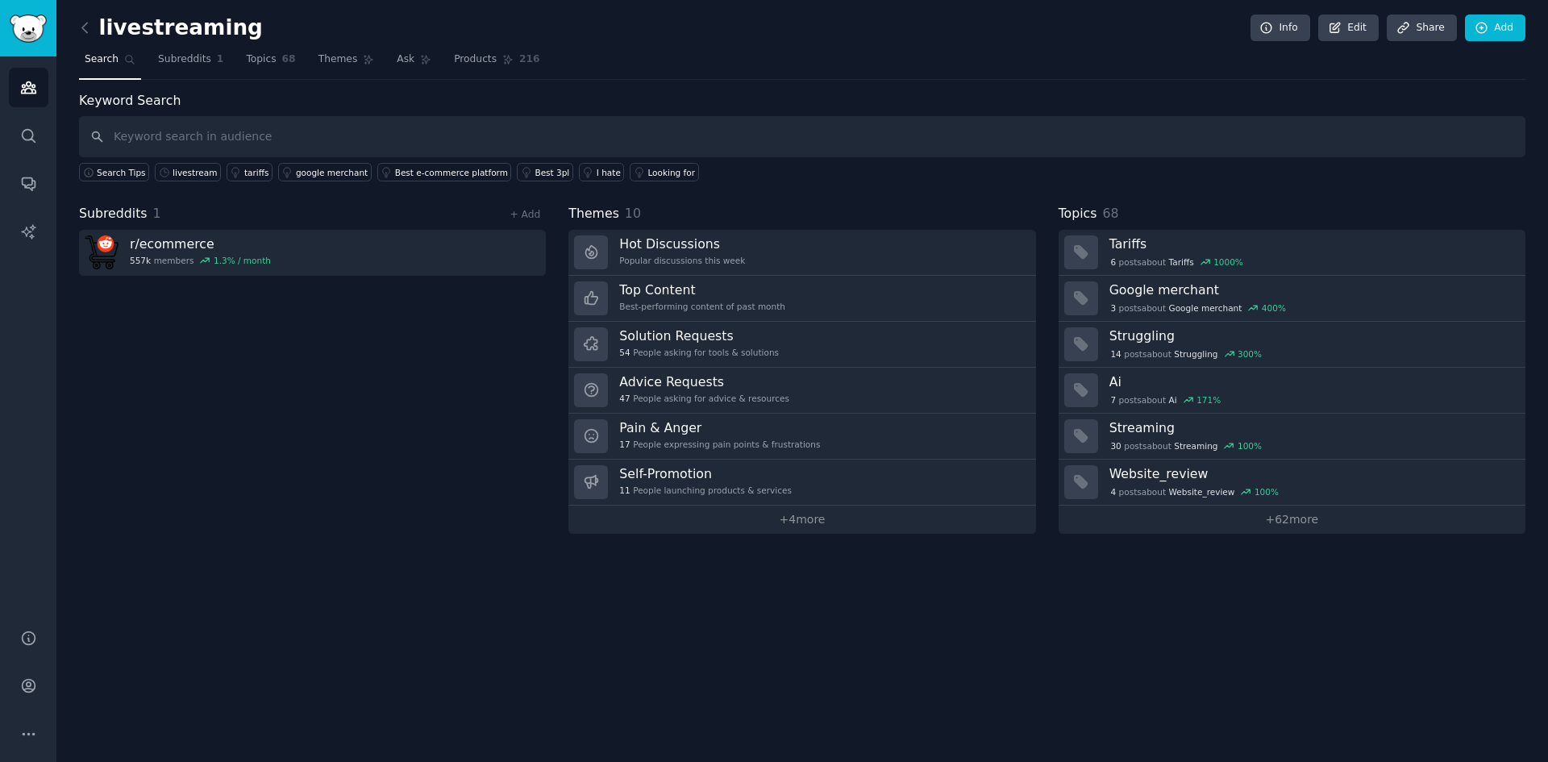
click at [479, 139] on input "text" at bounding box center [802, 136] width 1447 height 41
type input "livestream"
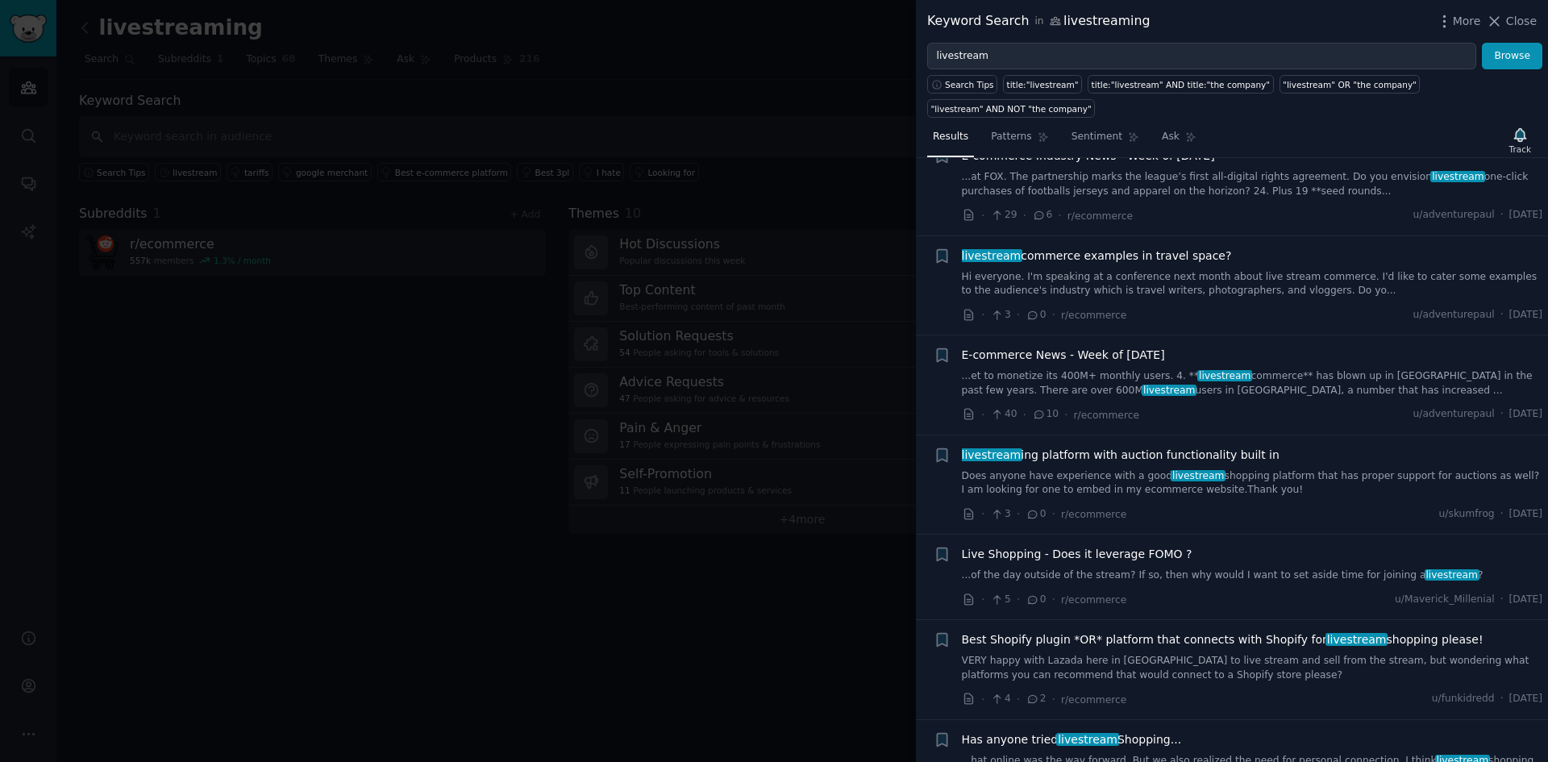
scroll to position [4102, 0]
